Goal: Task Accomplishment & Management: Manage account settings

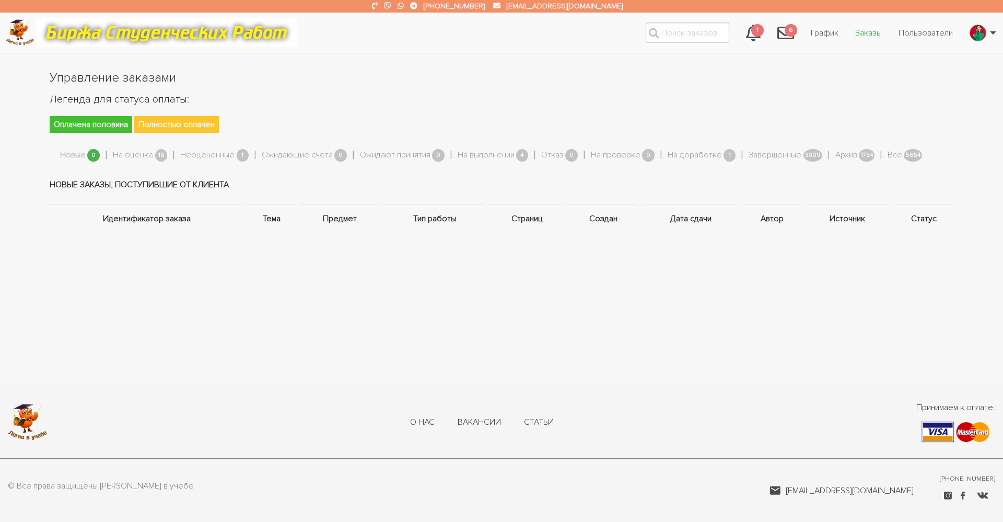
click at [870, 32] on link "Заказы" at bounding box center [868, 33] width 43 height 20
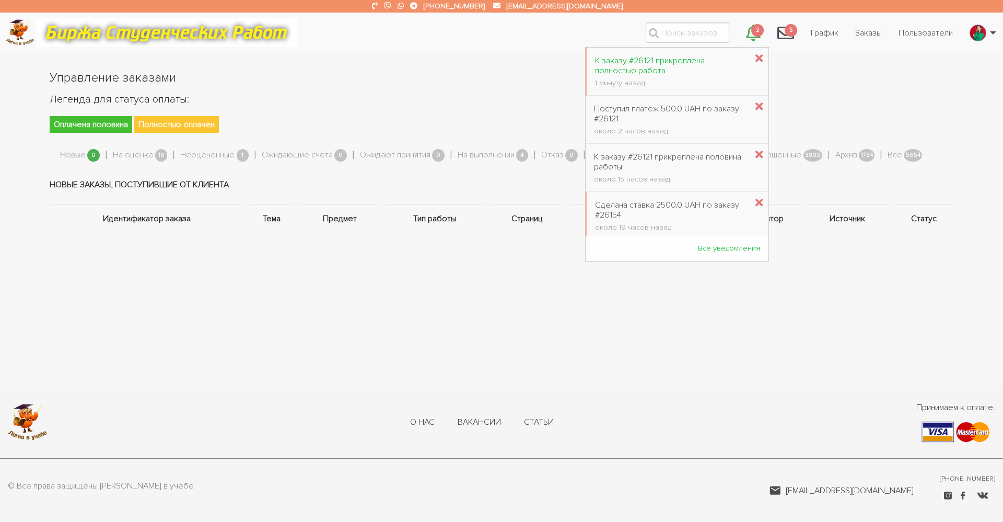
click at [662, 63] on div "К заказу #26121 прикреплена полностью работа" at bounding box center [671, 66] width 152 height 20
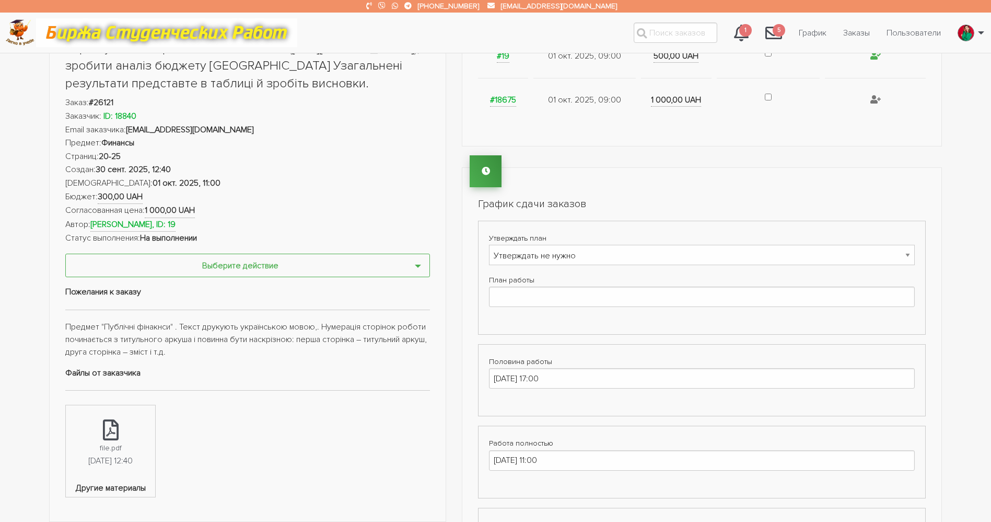
scroll to position [392, 0]
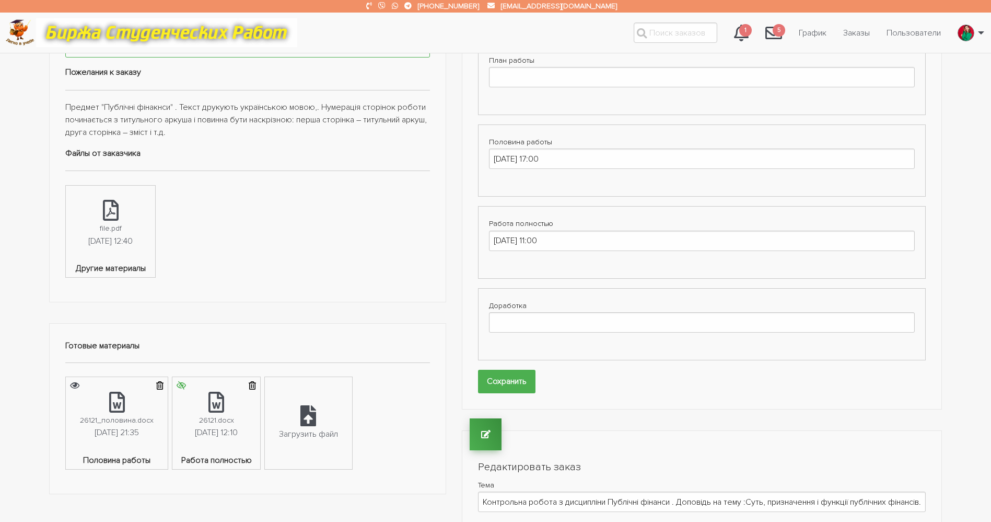
click at [186, 385] on icon "submit" at bounding box center [181, 385] width 9 height 8
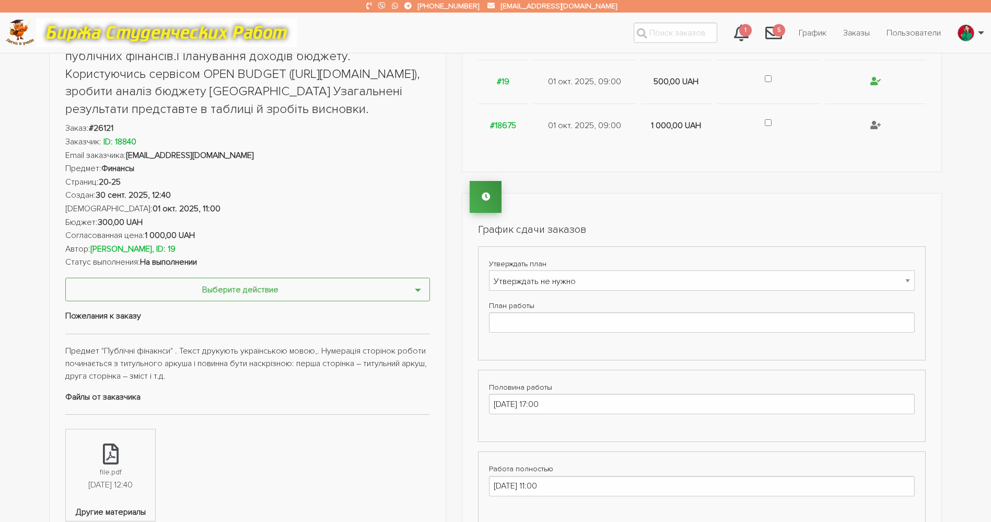
scroll to position [0, 0]
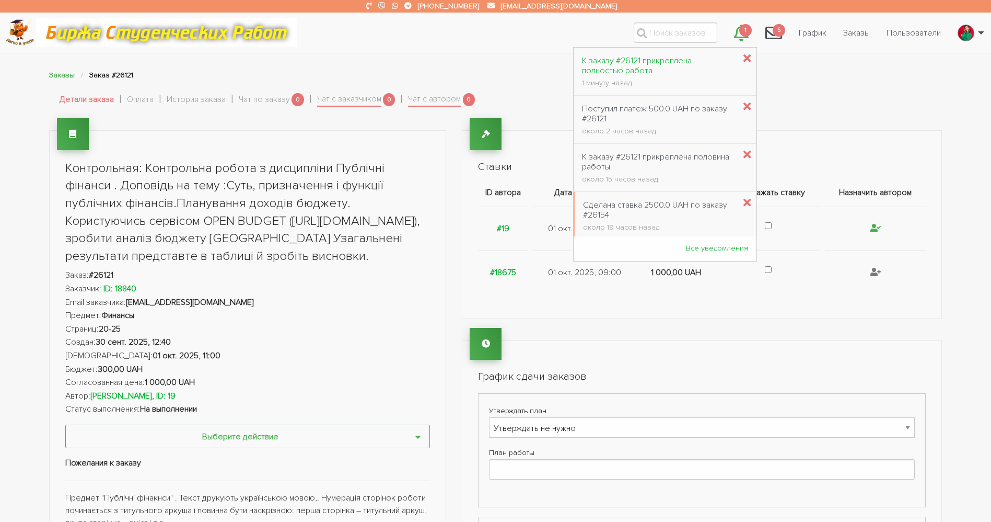
click at [667, 62] on div "К заказу #26121 прикреплена полностью работа" at bounding box center [658, 66] width 153 height 20
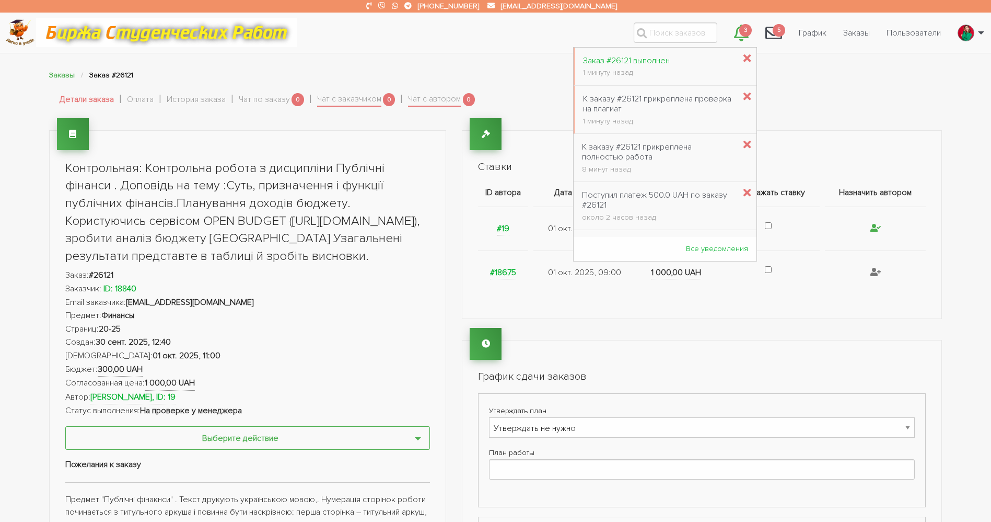
click at [621, 65] on div "Заказ #26121 выполнен" at bounding box center [626, 61] width 87 height 10
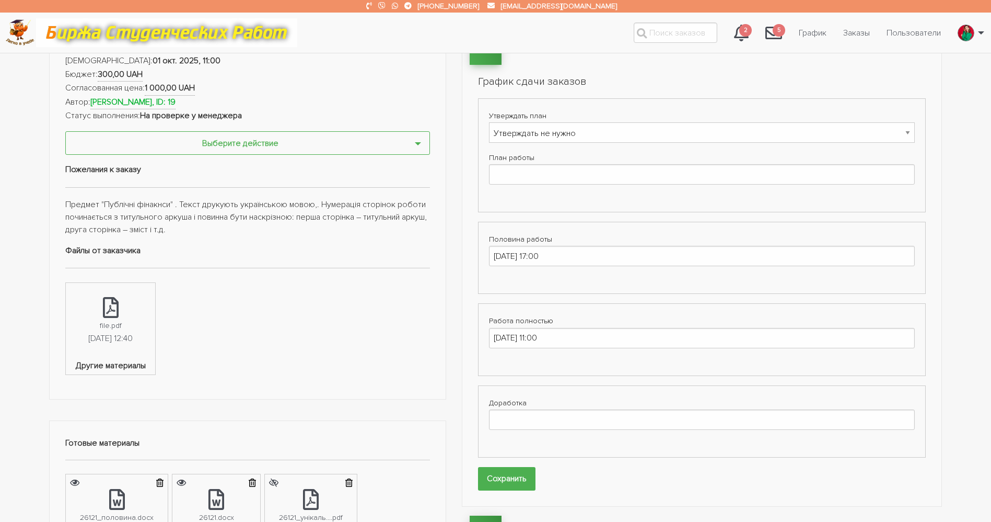
scroll to position [314, 0]
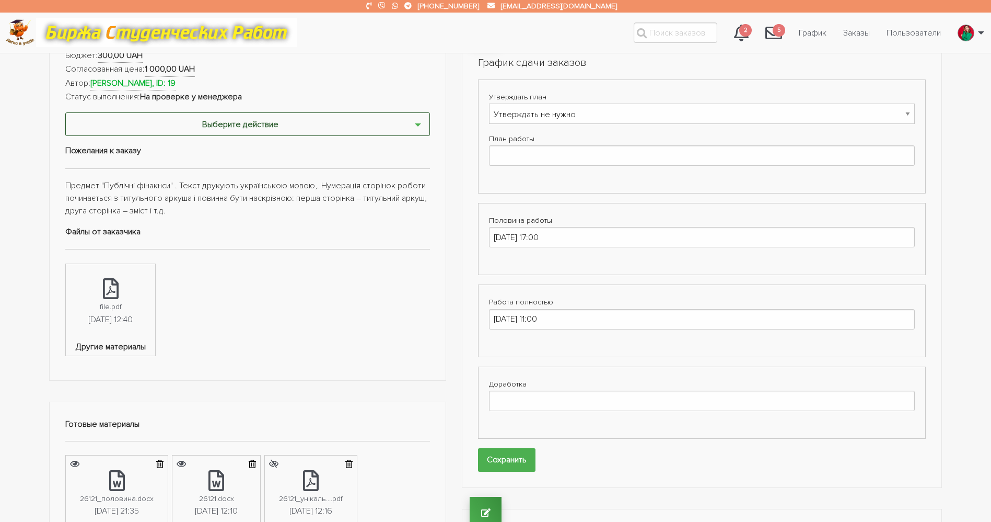
click at [280, 131] on button "Выберите действие" at bounding box center [247, 124] width 365 height 24
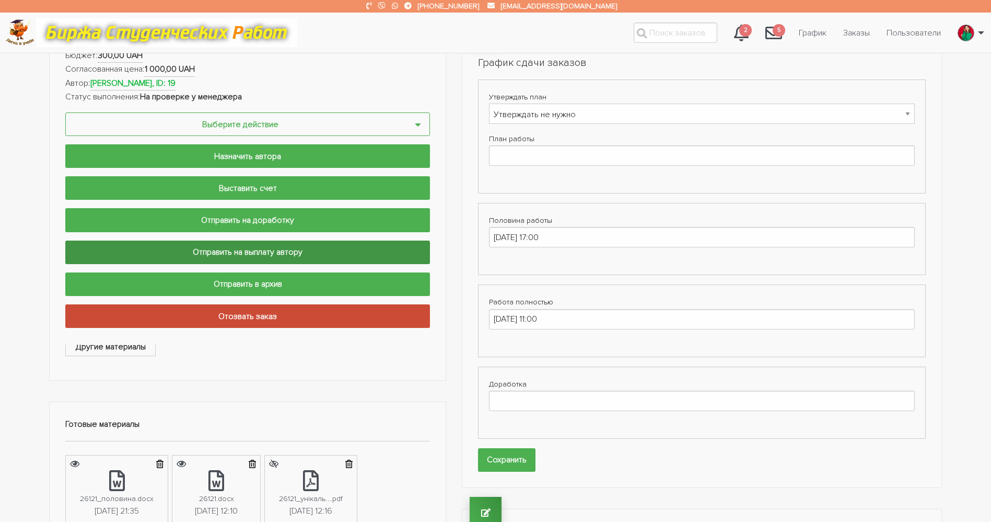
click at [271, 252] on input "Отправить на выплату автору" at bounding box center [247, 252] width 365 height 24
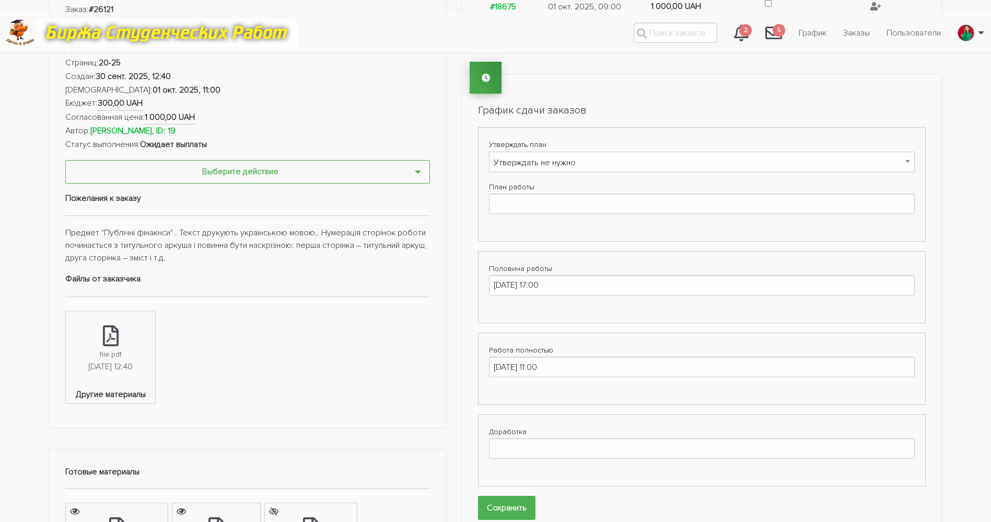
scroll to position [0, 0]
